Goal: Task Accomplishment & Management: Manage account settings

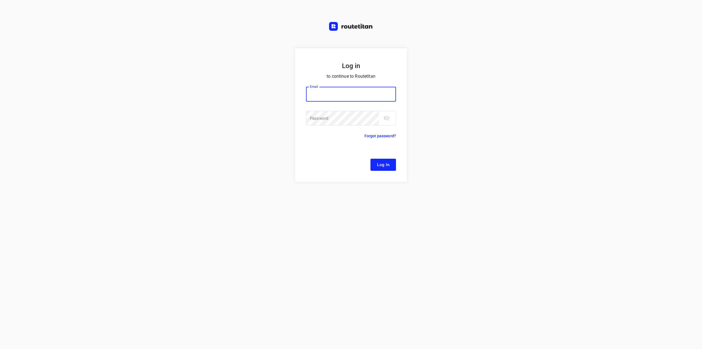
click at [0, 0] on div at bounding box center [0, 0] width 0 height 0
type input "[EMAIL_ADDRESS][DOMAIN_NAME]"
click at [381, 163] on span "Log In" at bounding box center [383, 164] width 12 height 7
